Goal: Task Accomplishment & Management: Manage account settings

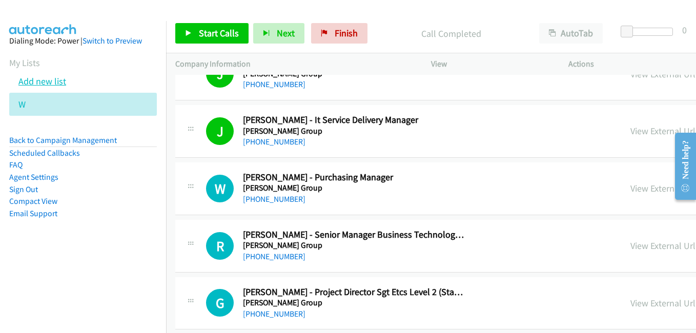
click at [58, 81] on link "Add new list" at bounding box center [42, 81] width 48 height 12
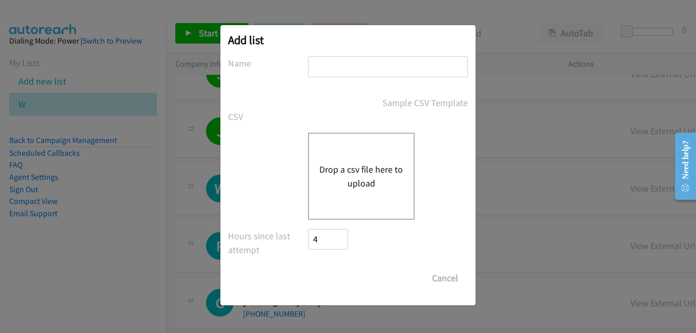
click at [325, 62] on input "text" at bounding box center [388, 66] width 160 height 21
type input "e"
click at [338, 173] on button "Drop a csv file here to upload" at bounding box center [362, 177] width 84 height 28
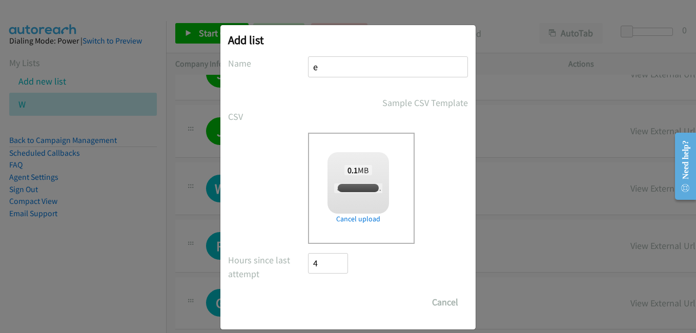
checkbox input "true"
click at [333, 305] on input "Save List" at bounding box center [335, 302] width 54 height 21
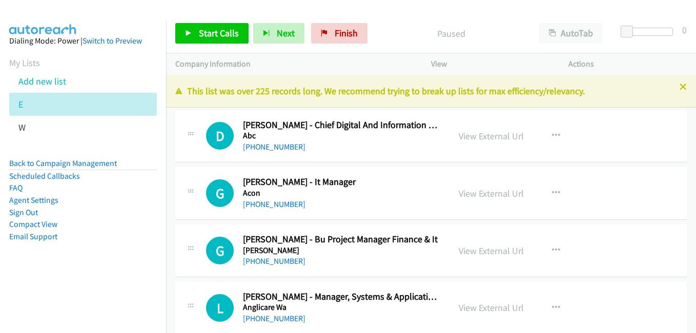
drag, startPoint x: 0, startPoint y: 0, endPoint x: 696, endPoint y: 325, distance: 768.2
click at [680, 88] on icon at bounding box center [683, 87] width 7 height 7
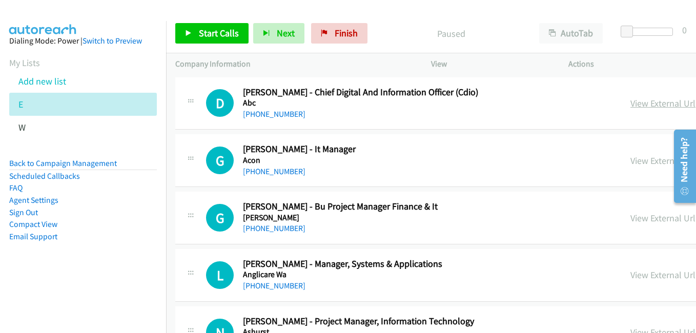
click at [631, 105] on link "View External Url" at bounding box center [663, 103] width 65 height 12
drag, startPoint x: 519, startPoint y: 157, endPoint x: 512, endPoint y: 152, distance: 8.8
click at [631, 157] on link "View External Url" at bounding box center [663, 161] width 65 height 12
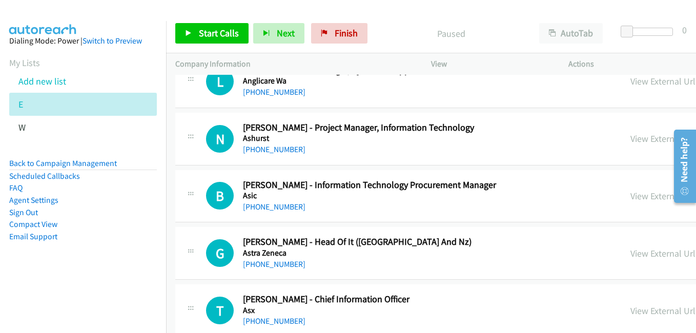
scroll to position [205, 0]
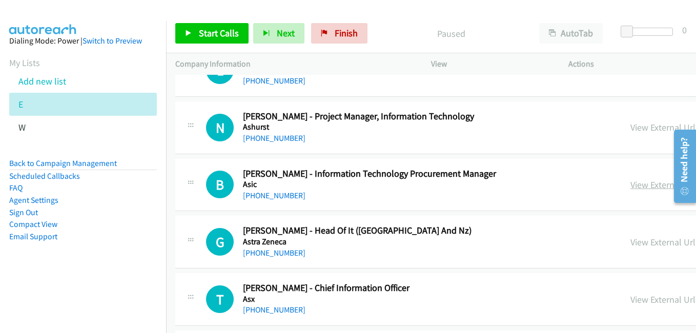
click at [631, 189] on link "View External Url" at bounding box center [663, 185] width 65 height 12
click at [631, 238] on link "View External Url" at bounding box center [663, 242] width 65 height 12
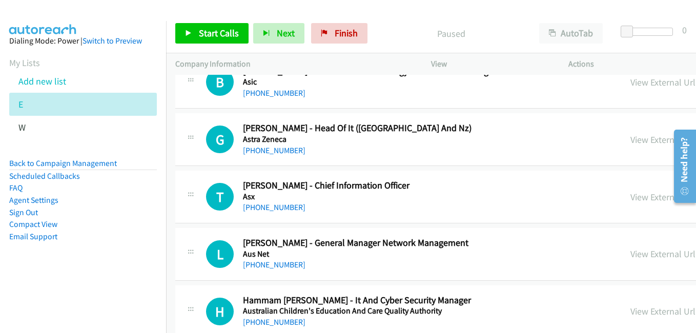
drag, startPoint x: 514, startPoint y: 194, endPoint x: 511, endPoint y: 189, distance: 6.0
click at [631, 194] on link "View External Url" at bounding box center [663, 197] width 65 height 12
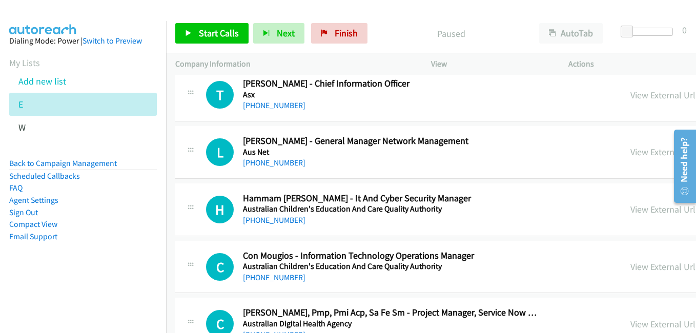
scroll to position [410, 0]
drag, startPoint x: 527, startPoint y: 156, endPoint x: 510, endPoint y: 149, distance: 18.9
click at [631, 156] on link "View External Url" at bounding box center [663, 152] width 65 height 12
click at [631, 212] on link "View External Url" at bounding box center [663, 209] width 65 height 12
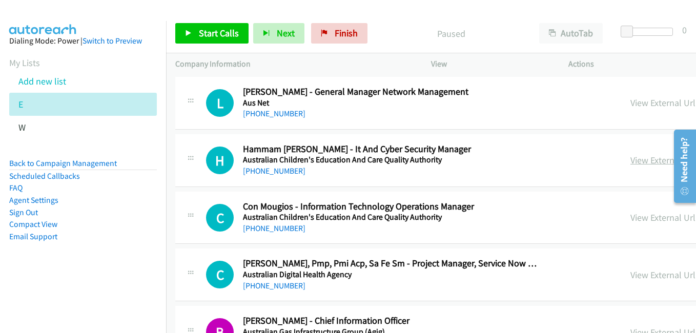
scroll to position [462, 0]
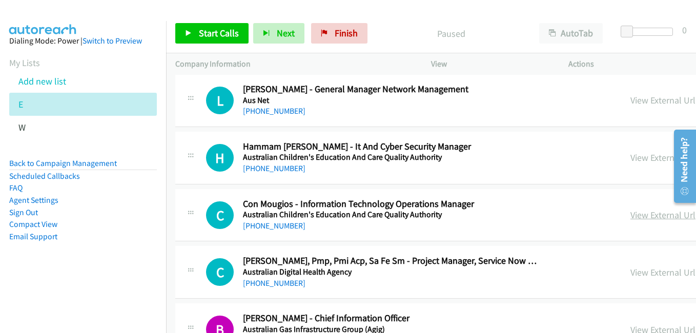
click at [631, 214] on link "View External Url" at bounding box center [663, 215] width 65 height 12
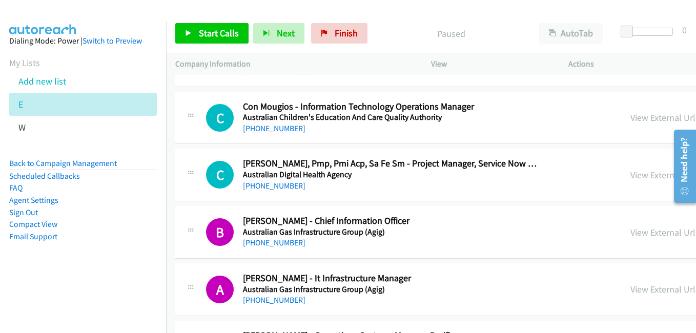
scroll to position [564, 0]
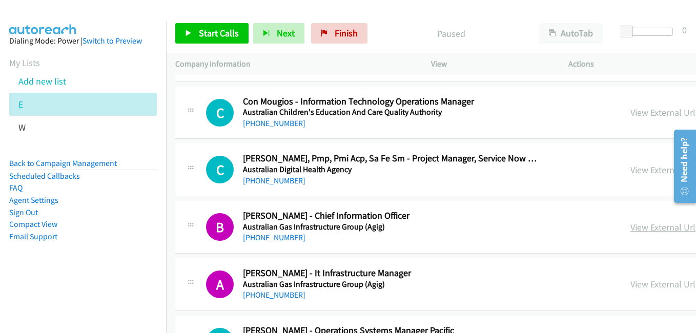
click at [631, 229] on link "View External Url" at bounding box center [663, 228] width 65 height 12
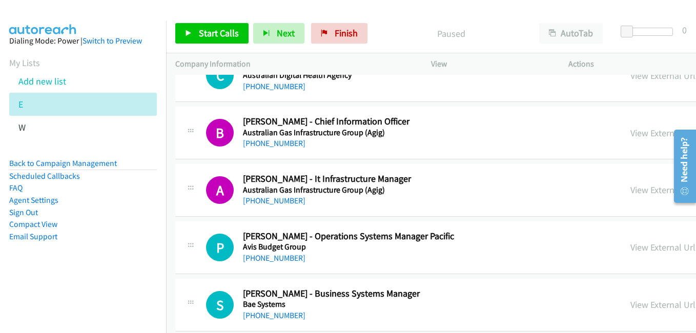
scroll to position [667, 0]
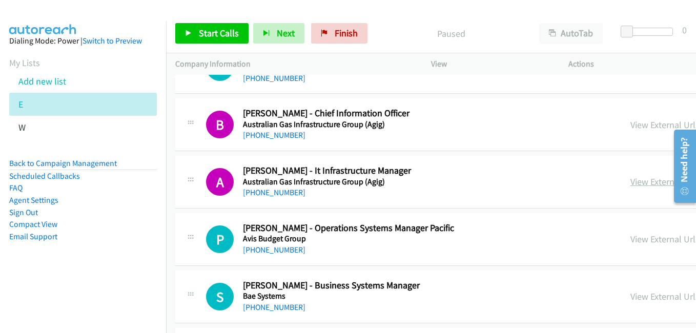
click at [631, 181] on link "View External Url" at bounding box center [663, 182] width 65 height 12
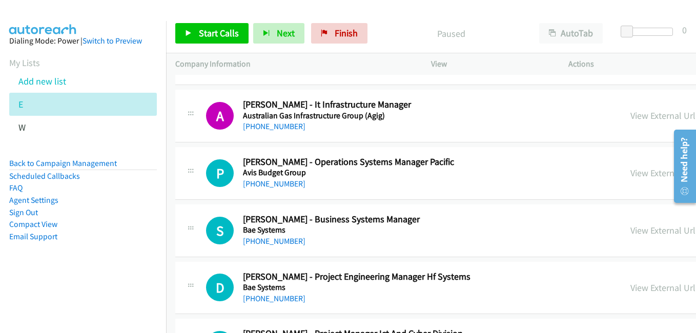
scroll to position [769, 0]
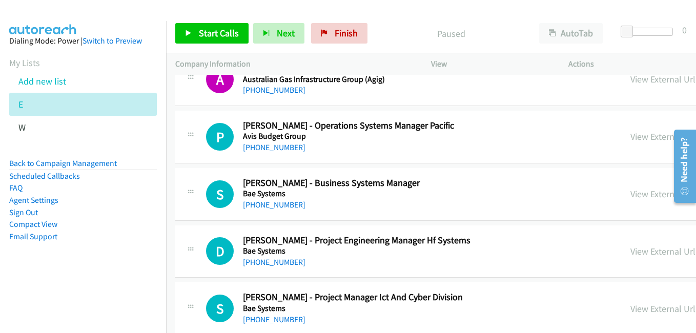
drag, startPoint x: 531, startPoint y: 136, endPoint x: 303, endPoint y: 63, distance: 239.9
click at [631, 136] on link "View External Url" at bounding box center [663, 137] width 65 height 12
click at [631, 194] on link "View External Url" at bounding box center [663, 194] width 65 height 12
click at [631, 250] on link "View External Url" at bounding box center [663, 252] width 65 height 12
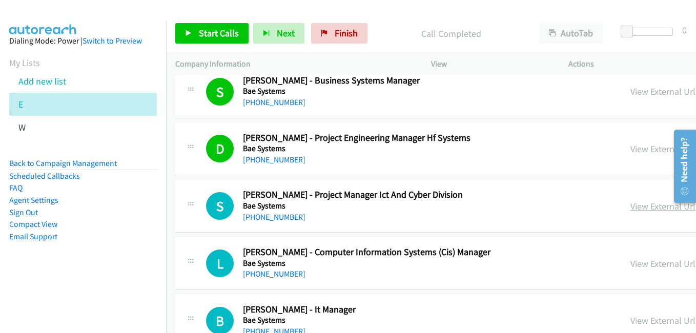
click at [631, 205] on link "View External Url" at bounding box center [663, 207] width 65 height 12
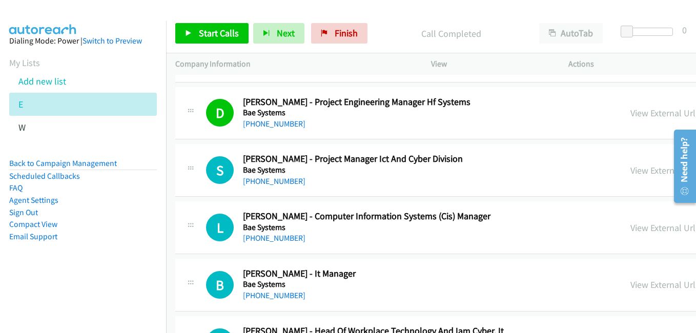
scroll to position [974, 0]
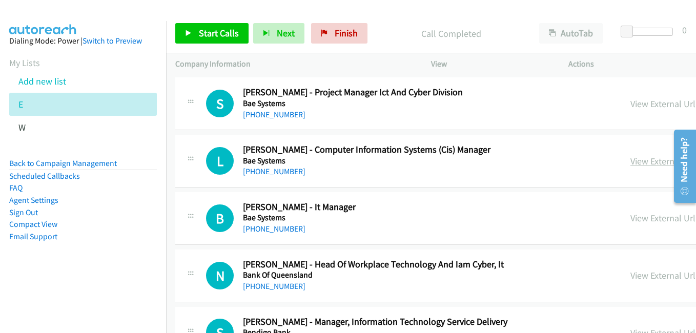
drag, startPoint x: 510, startPoint y: 160, endPoint x: 501, endPoint y: 160, distance: 9.2
click at [631, 160] on link "View External Url" at bounding box center [663, 161] width 65 height 12
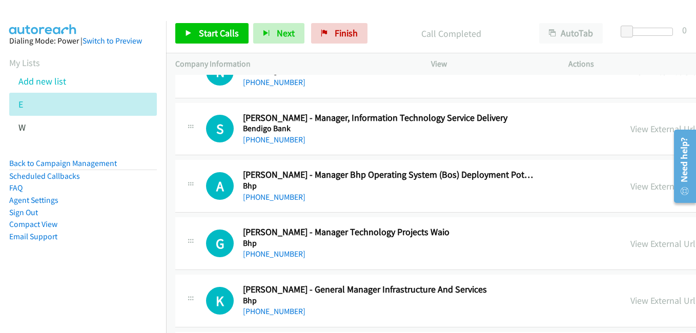
scroll to position [1180, 0]
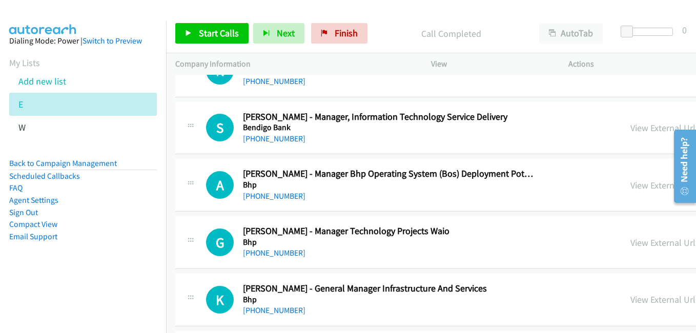
drag, startPoint x: 493, startPoint y: 139, endPoint x: 419, endPoint y: 191, distance: 90.9
click at [419, 191] on div "+61 401 132 746" at bounding box center [390, 196] width 294 height 12
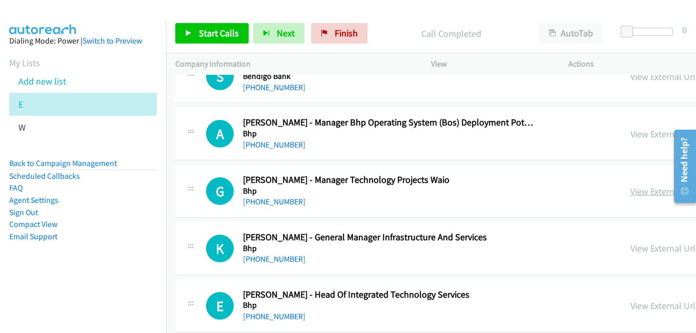
click at [631, 193] on link "View External Url" at bounding box center [663, 192] width 65 height 12
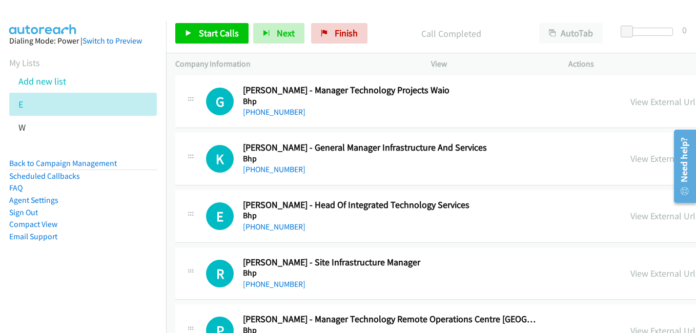
scroll to position [1333, 0]
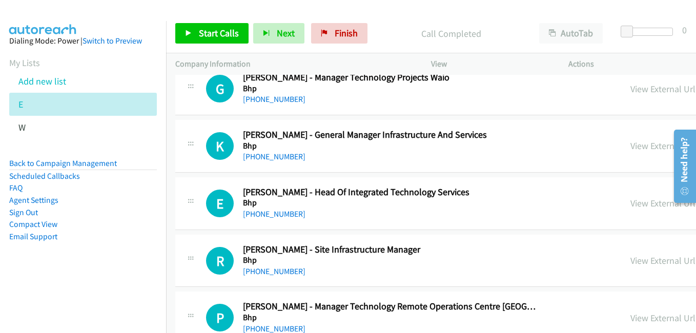
drag, startPoint x: 535, startPoint y: 151, endPoint x: 479, endPoint y: 136, distance: 58.3
click at [631, 151] on link "View External Url" at bounding box center [663, 146] width 65 height 12
click at [631, 206] on link "View External Url" at bounding box center [663, 203] width 65 height 12
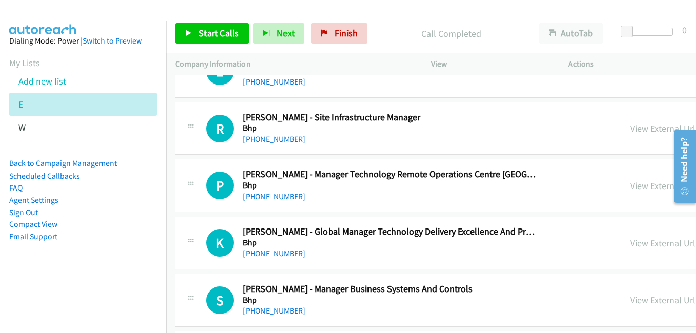
scroll to position [1487, 0]
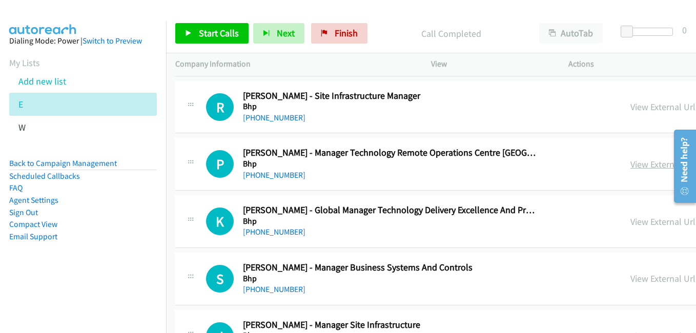
click at [631, 168] on link "View External Url" at bounding box center [663, 164] width 65 height 12
click at [631, 224] on link "View External Url" at bounding box center [663, 222] width 65 height 12
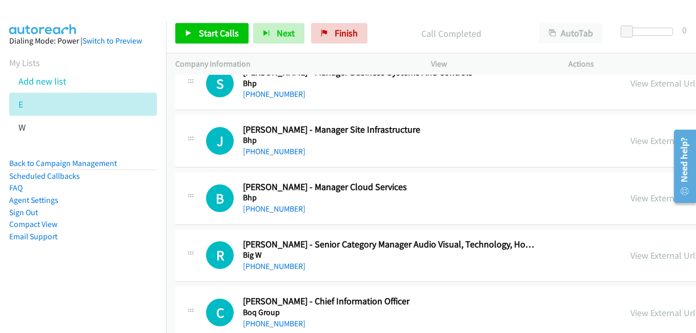
scroll to position [1692, 0]
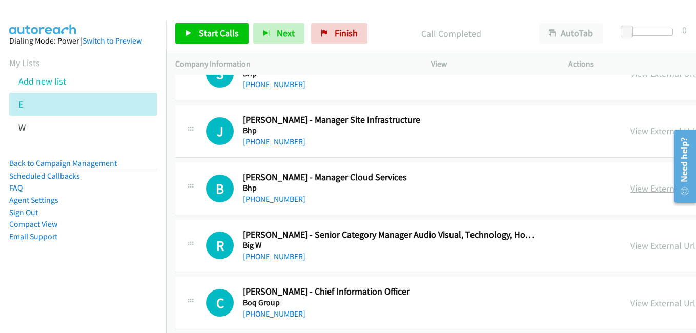
click at [631, 191] on link "View External Url" at bounding box center [663, 189] width 65 height 12
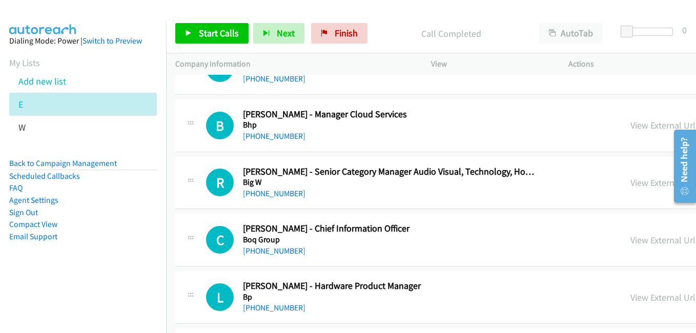
scroll to position [1795, 0]
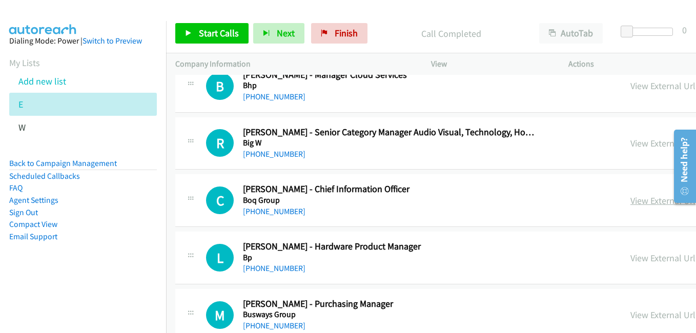
click at [631, 203] on link "View External Url" at bounding box center [663, 201] width 65 height 12
click at [631, 263] on link "View External Url" at bounding box center [663, 258] width 65 height 12
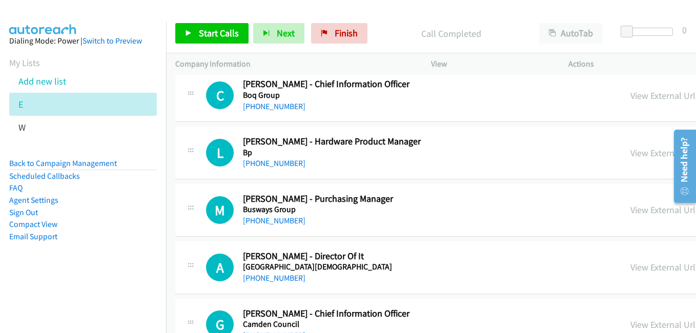
scroll to position [1949, 0]
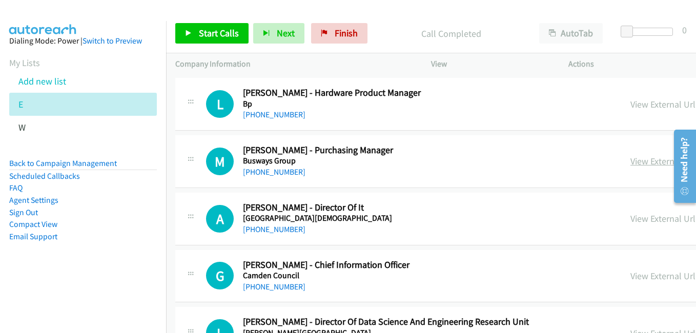
click at [631, 159] on link "View External Url" at bounding box center [663, 161] width 65 height 12
click at [631, 225] on link "View External Url" at bounding box center [663, 219] width 65 height 12
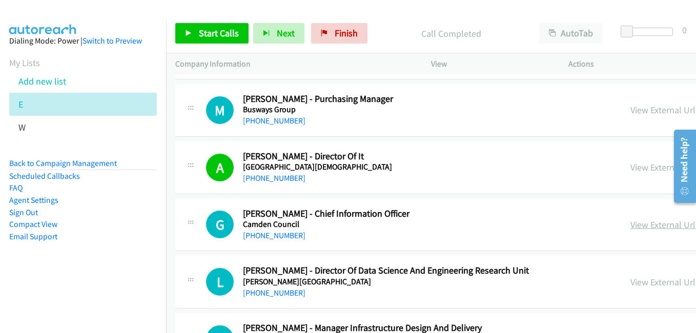
drag, startPoint x: 537, startPoint y: 226, endPoint x: 522, endPoint y: 225, distance: 15.9
click at [631, 226] on link "View External Url" at bounding box center [663, 225] width 65 height 12
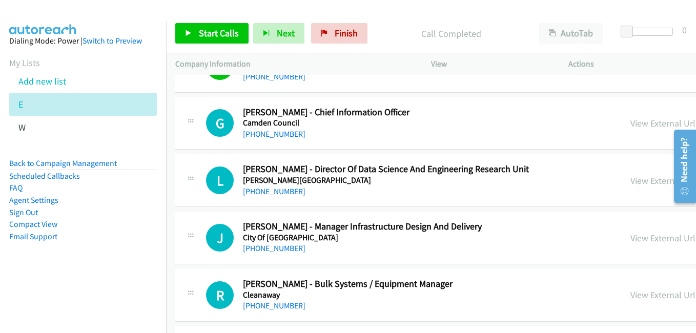
scroll to position [2103, 0]
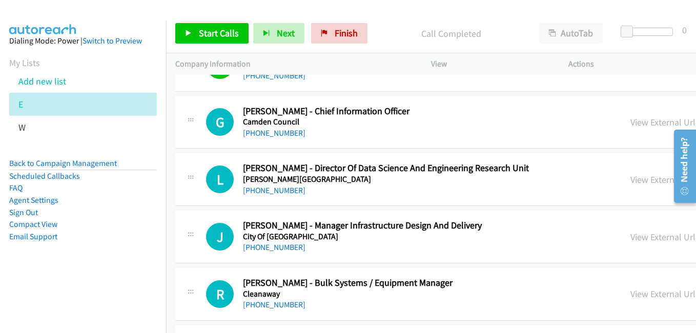
drag, startPoint x: 525, startPoint y: 185, endPoint x: 444, endPoint y: 138, distance: 93.1
click at [631, 185] on link "View External Url" at bounding box center [663, 180] width 65 height 12
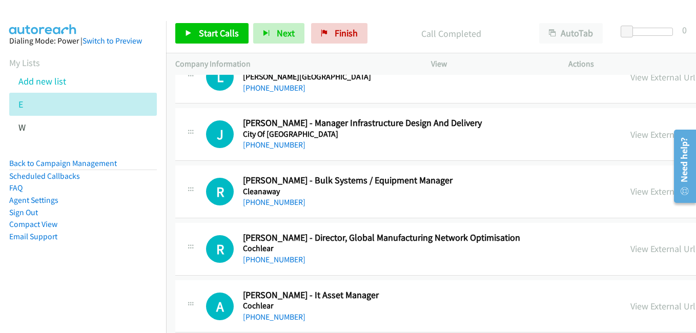
scroll to position [2257, 0]
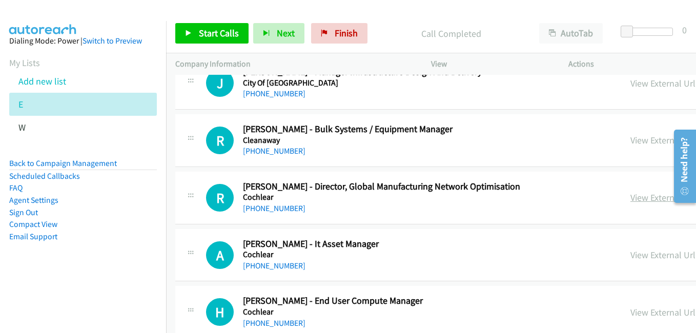
click at [631, 200] on link "View External Url" at bounding box center [663, 198] width 65 height 12
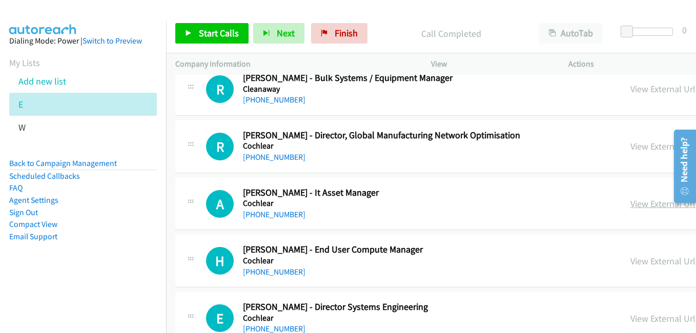
click at [631, 206] on link "View External Url" at bounding box center [663, 204] width 65 height 12
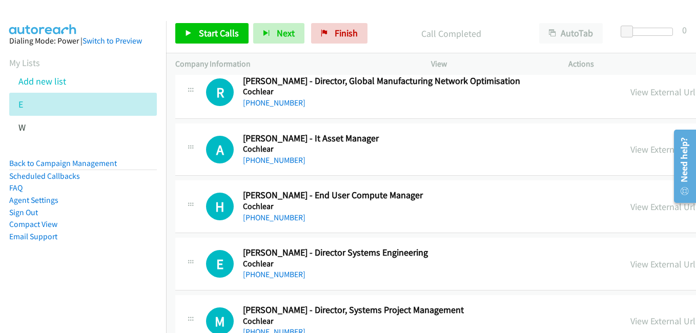
scroll to position [2410, 0]
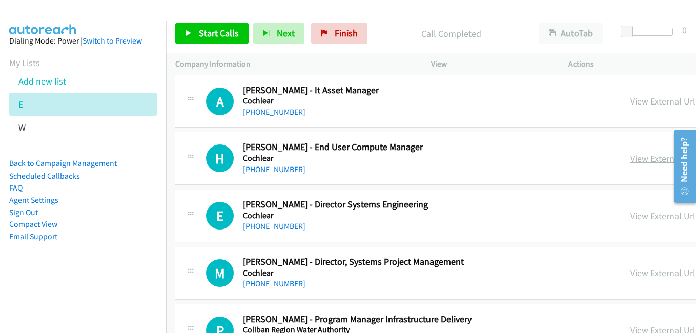
click at [631, 159] on link "View External Url" at bounding box center [663, 159] width 65 height 12
drag, startPoint x: 526, startPoint y: 217, endPoint x: 454, endPoint y: 185, distance: 78.9
click at [631, 217] on link "View External Url" at bounding box center [663, 216] width 65 height 12
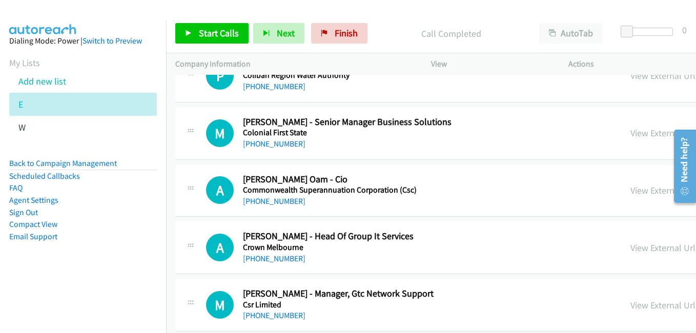
scroll to position [2667, 0]
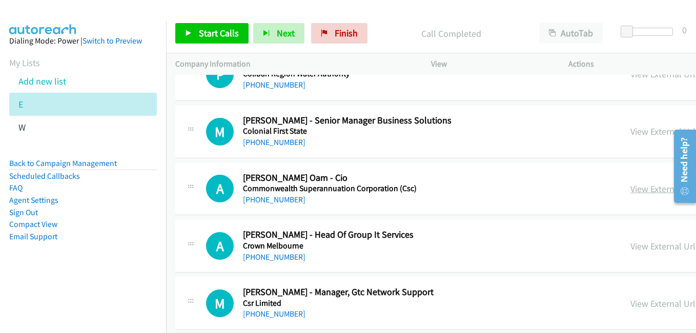
click at [631, 190] on link "View External Url" at bounding box center [663, 189] width 65 height 12
click at [631, 249] on link "View External Url" at bounding box center [663, 247] width 65 height 12
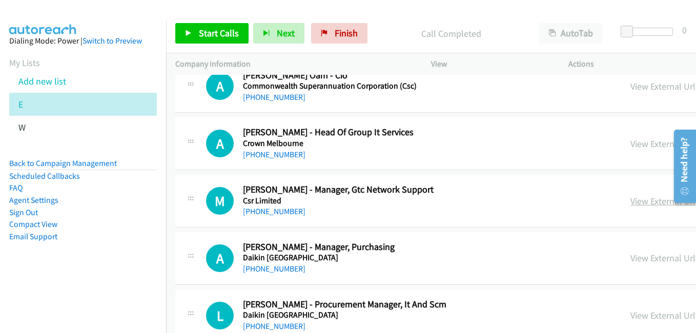
click at [631, 204] on link "View External Url" at bounding box center [663, 201] width 65 height 12
click at [631, 260] on link "View External Url" at bounding box center [663, 258] width 65 height 12
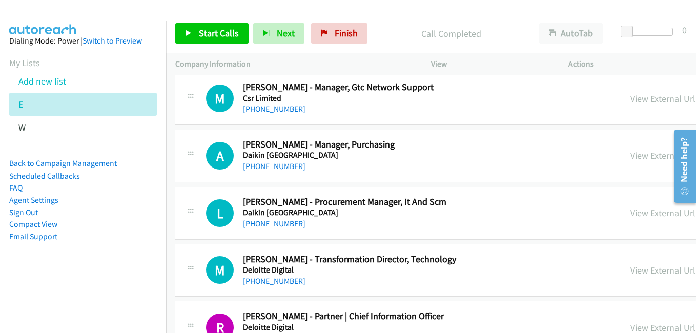
drag, startPoint x: 509, startPoint y: 209, endPoint x: 500, endPoint y: 203, distance: 11.4
click at [631, 209] on link "View External Url" at bounding box center [663, 213] width 65 height 12
